Goal: Information Seeking & Learning: Learn about a topic

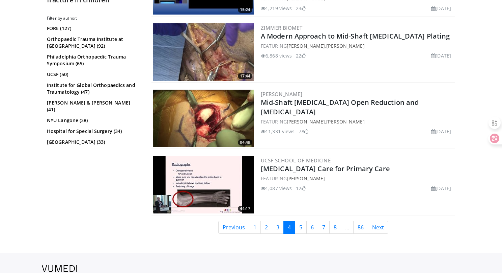
scroll to position [1691, 0]
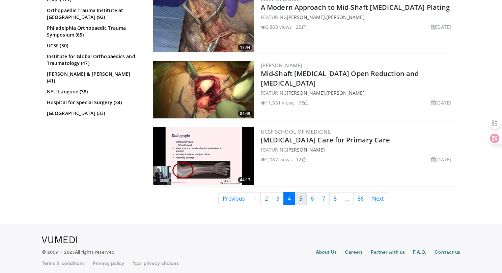
click at [303, 194] on link "5" at bounding box center [301, 198] width 12 height 13
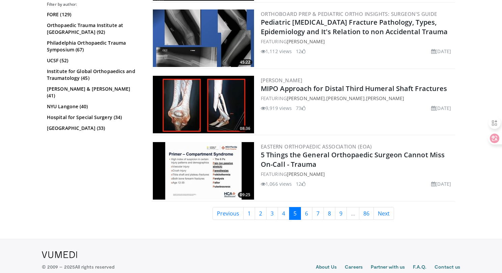
scroll to position [1625, 0]
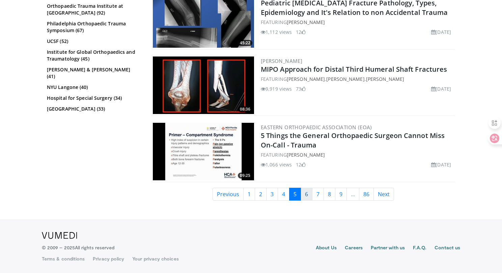
click at [306, 193] on link "6" at bounding box center [307, 193] width 12 height 13
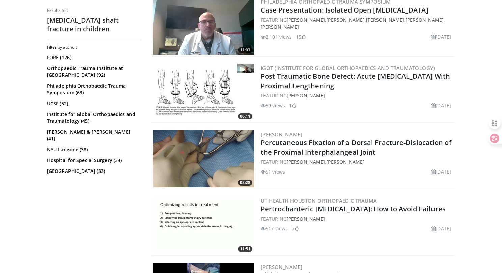
scroll to position [507, 0]
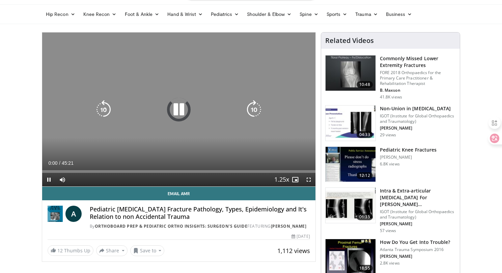
scroll to position [40, 0]
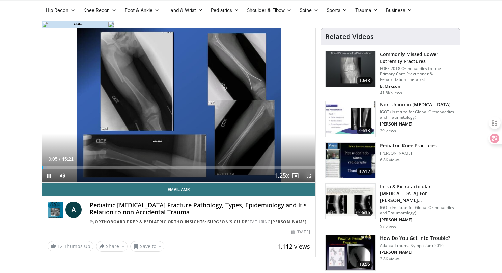
click at [308, 175] on span "Video Player" at bounding box center [309, 176] width 14 height 14
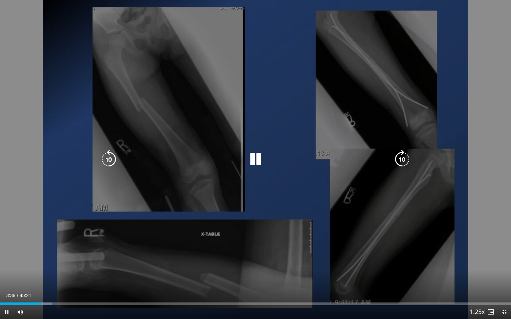
click at [402, 156] on icon "Video Player" at bounding box center [401, 159] width 19 height 19
click at [353, 122] on div "10 seconds Tap to unmute" at bounding box center [255, 159] width 511 height 319
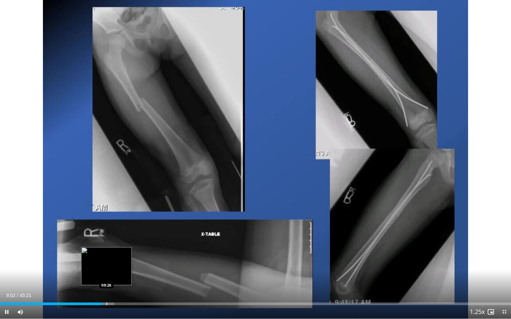
click at [106, 272] on div "Progress Bar" at bounding box center [106, 304] width 1 height 3
click at [111, 272] on div "Progress Bar" at bounding box center [110, 304] width 1 height 3
click at [117, 272] on div "Progress Bar" at bounding box center [116, 304] width 1 height 3
click at [121, 272] on div "Progress Bar" at bounding box center [117, 304] width 12 height 3
click at [124, 272] on div "Progress Bar" at bounding box center [124, 304] width 1 height 3
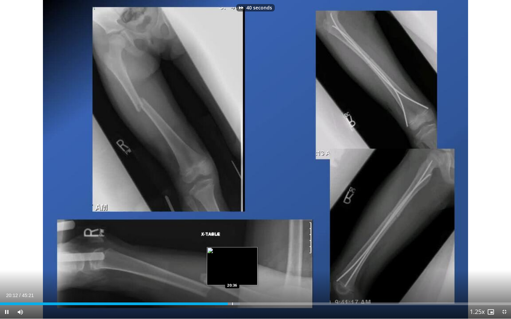
click at [232, 272] on div "Loaded : 46.96% 20:13 20:36" at bounding box center [255, 302] width 511 height 6
click at [236, 272] on div "Progress Bar" at bounding box center [236, 304] width 1 height 3
click at [242, 272] on div "Progress Bar" at bounding box center [242, 304] width 1 height 3
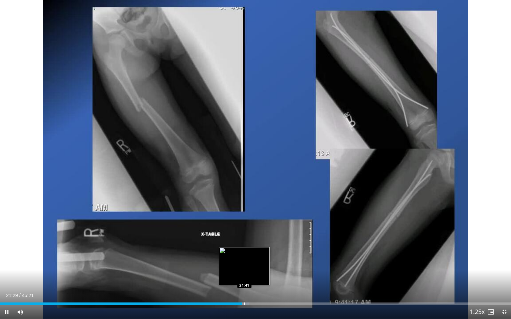
click at [244, 272] on div "Progress Bar" at bounding box center [244, 304] width 1 height 3
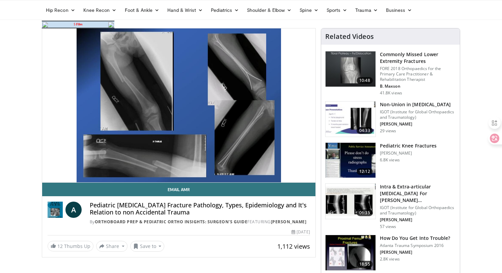
click at [78, 24] on td "5 Files" at bounding box center [78, 24] width 59 height 6
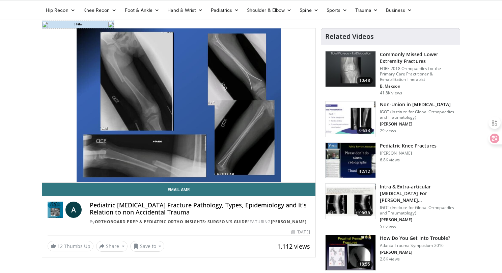
click at [85, 22] on td "5 Files" at bounding box center [78, 24] width 59 height 6
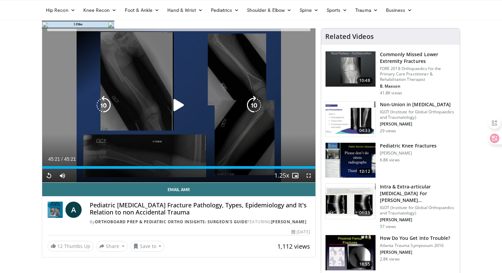
click at [174, 106] on icon "Video Player" at bounding box center [179, 105] width 19 height 19
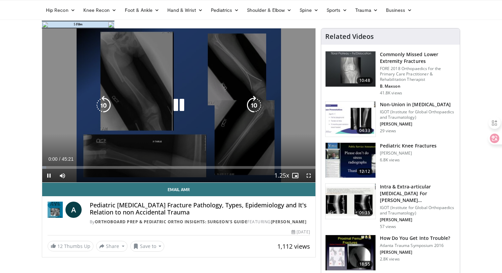
click at [174, 106] on icon "Video Player" at bounding box center [179, 105] width 19 height 19
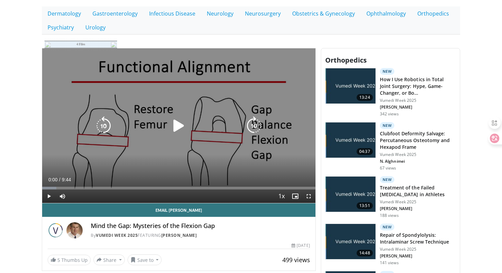
scroll to position [182, 0]
